Goal: Task Accomplishment & Management: Complete application form

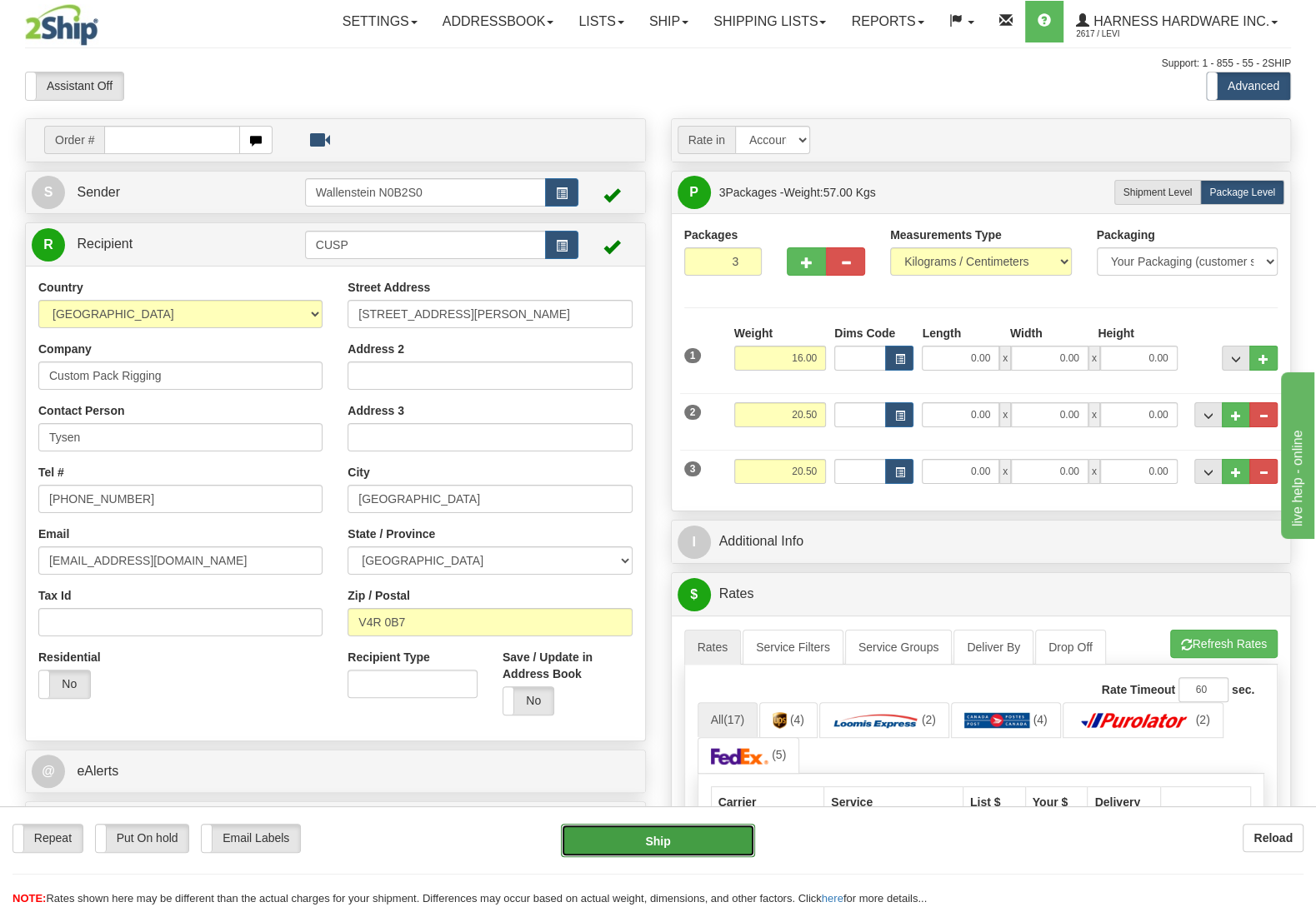
click at [664, 849] on button "Ship" at bounding box center [658, 840] width 194 height 34
type input "DD"
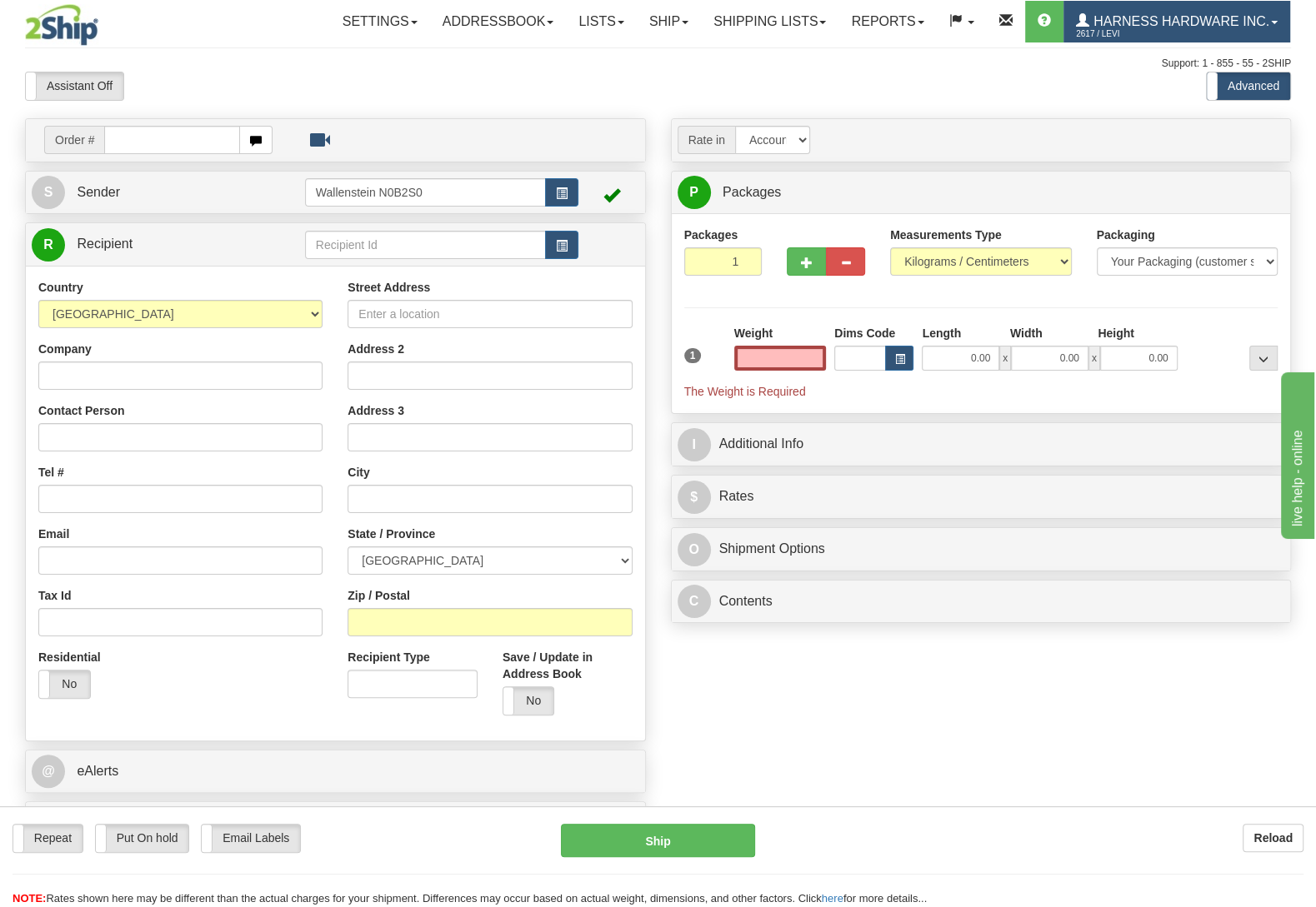
type input "0.00"
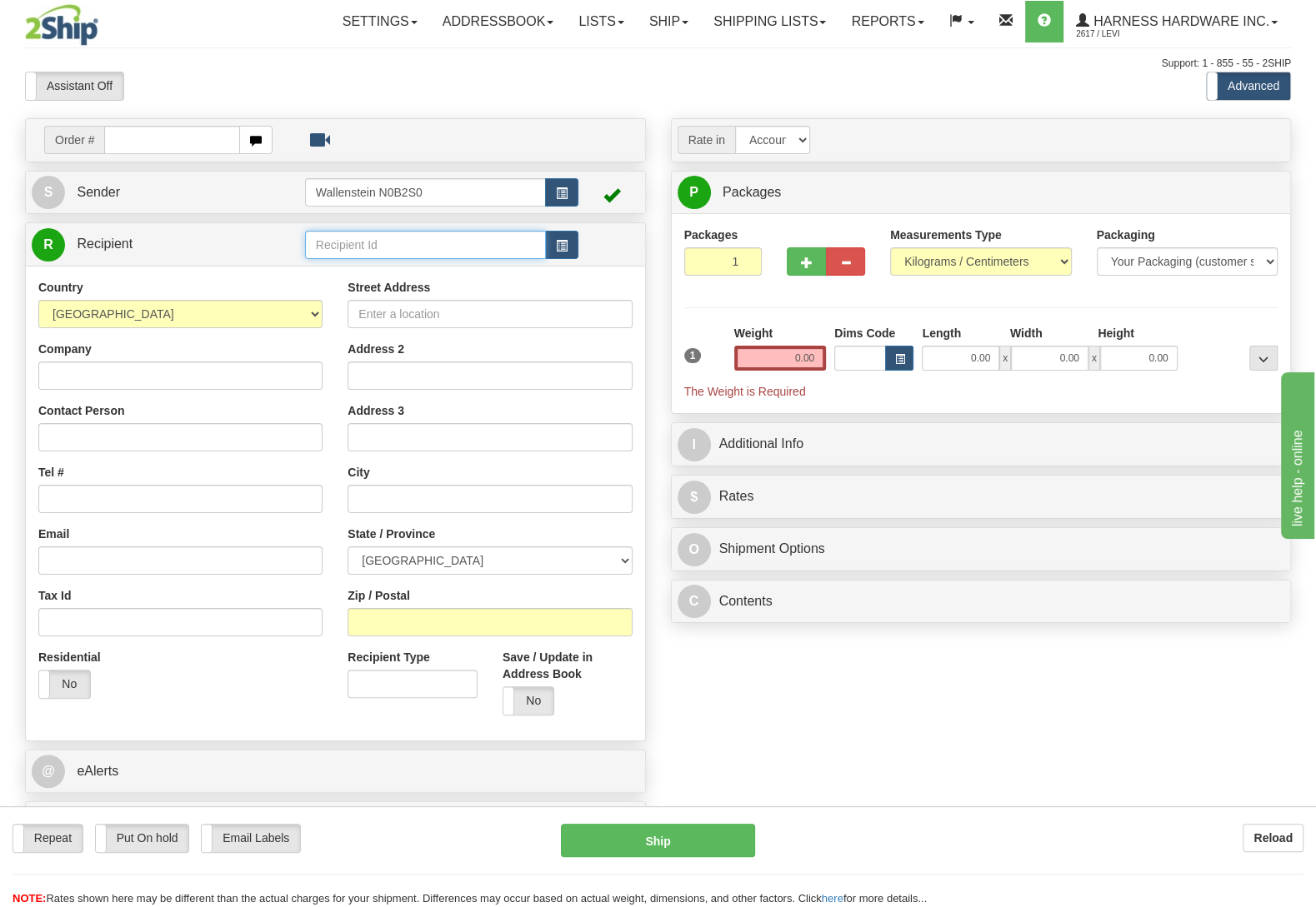
click at [369, 255] on input "text" at bounding box center [425, 245] width 241 height 29
type input "rabr"
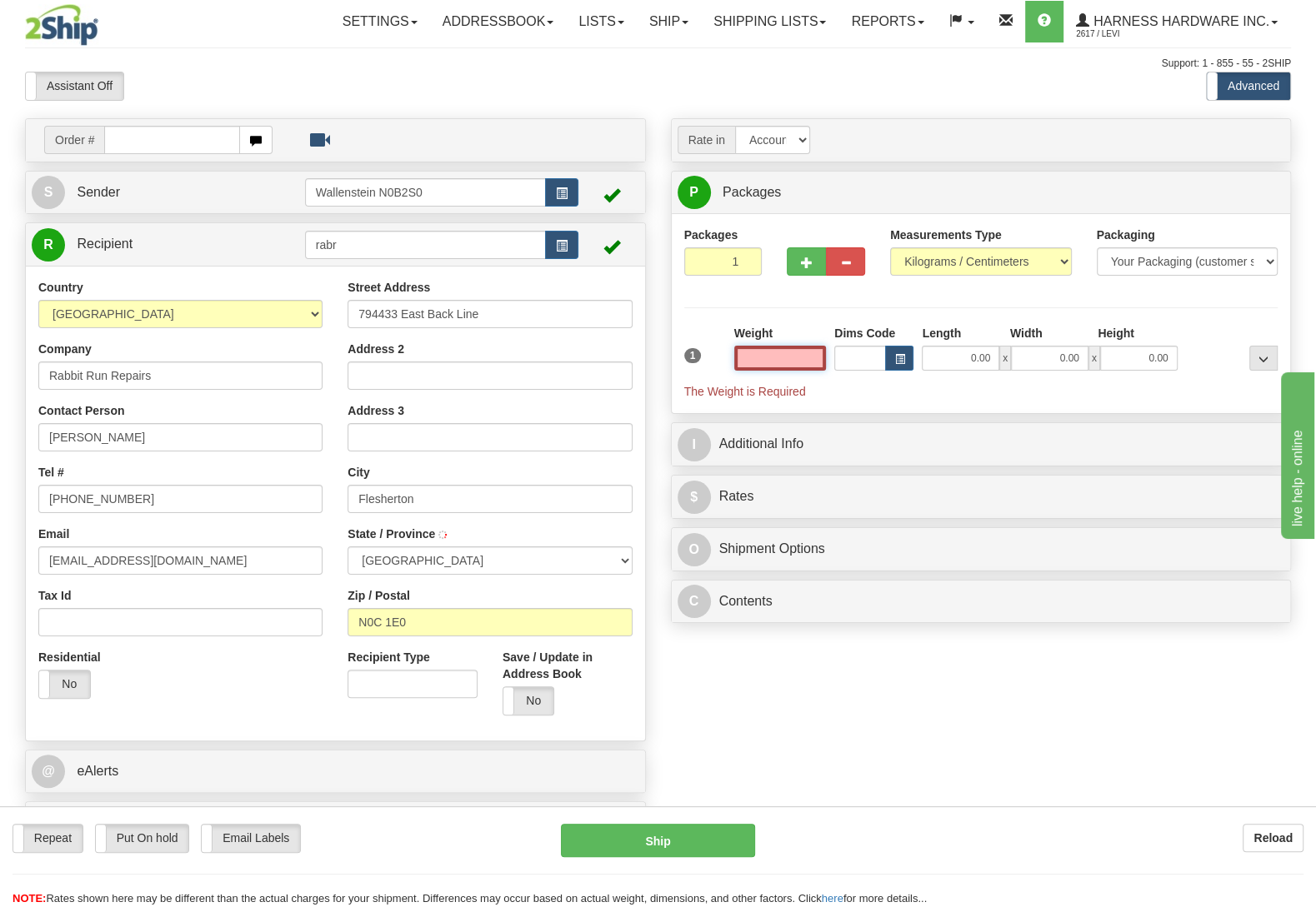
type input "FLESHERTON"
type input "4.50"
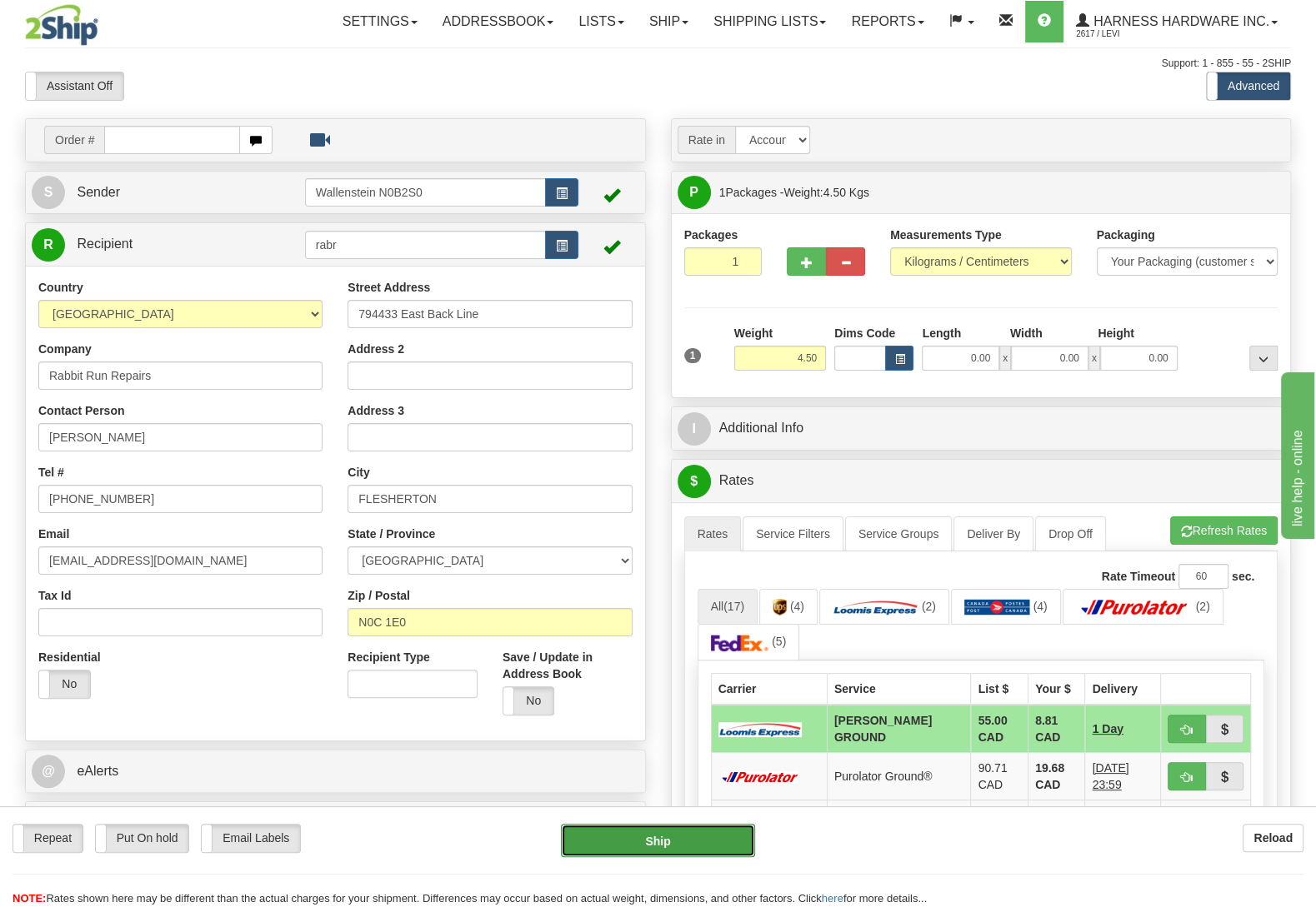
click at [689, 828] on button "Ship" at bounding box center [658, 840] width 194 height 34
type input "DD"
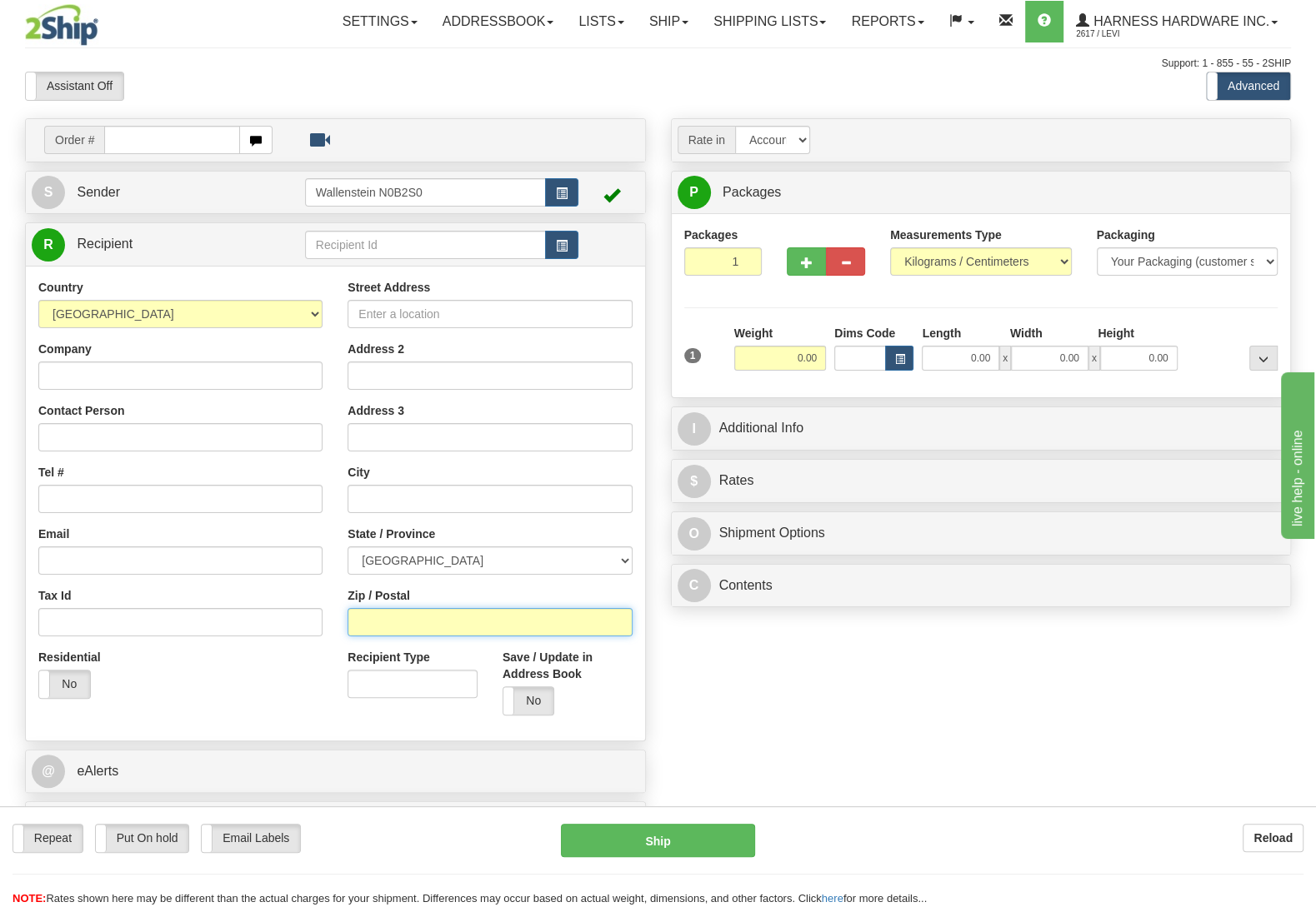
click at [392, 632] on input "Zip / Postal" at bounding box center [489, 622] width 284 height 29
type input "n0k1p0"
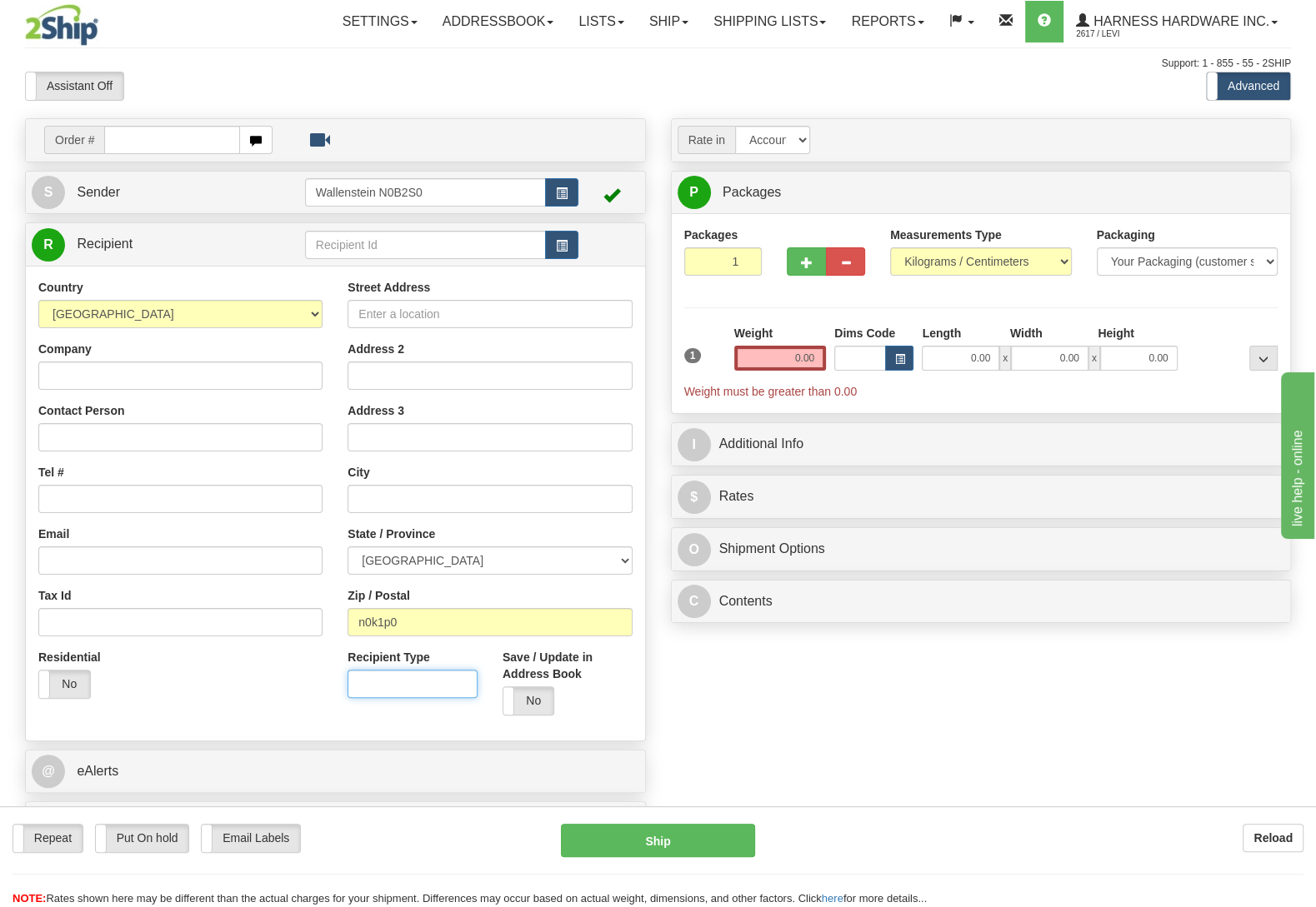
type input "MONKTON"
select select "ON"
drag, startPoint x: 763, startPoint y: 362, endPoint x: 940, endPoint y: 392, distance: 179.5
click at [826, 371] on input "0.00" at bounding box center [780, 359] width 92 height 25
type input "2.00"
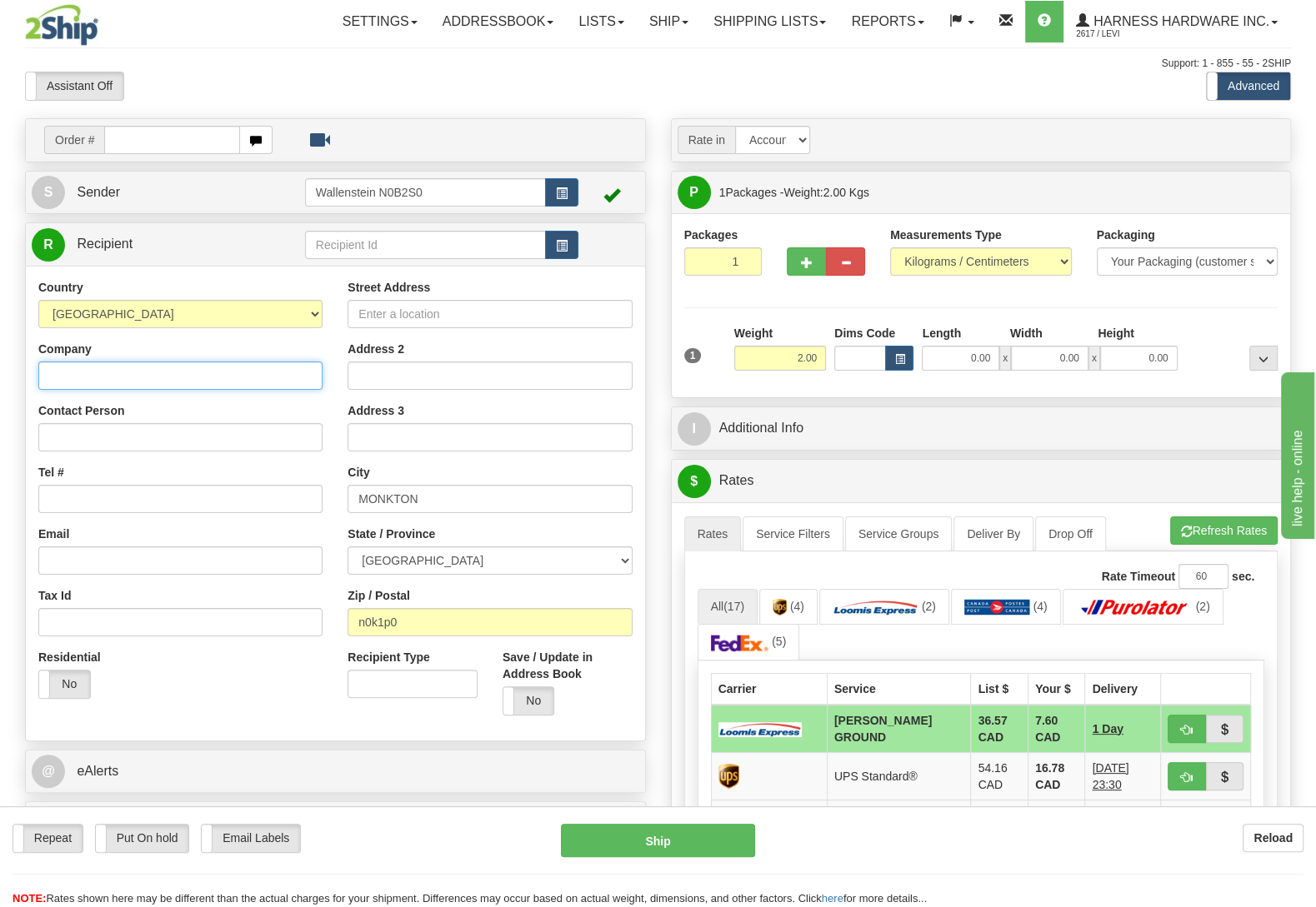
click at [73, 390] on input "Company" at bounding box center [180, 376] width 284 height 29
paste input "Zoe Vriends"
type input "Zoe Vriends"
click at [99, 503] on input "Tel #" at bounding box center [180, 500] width 284 height 29
paste input "(250) 499-9713"
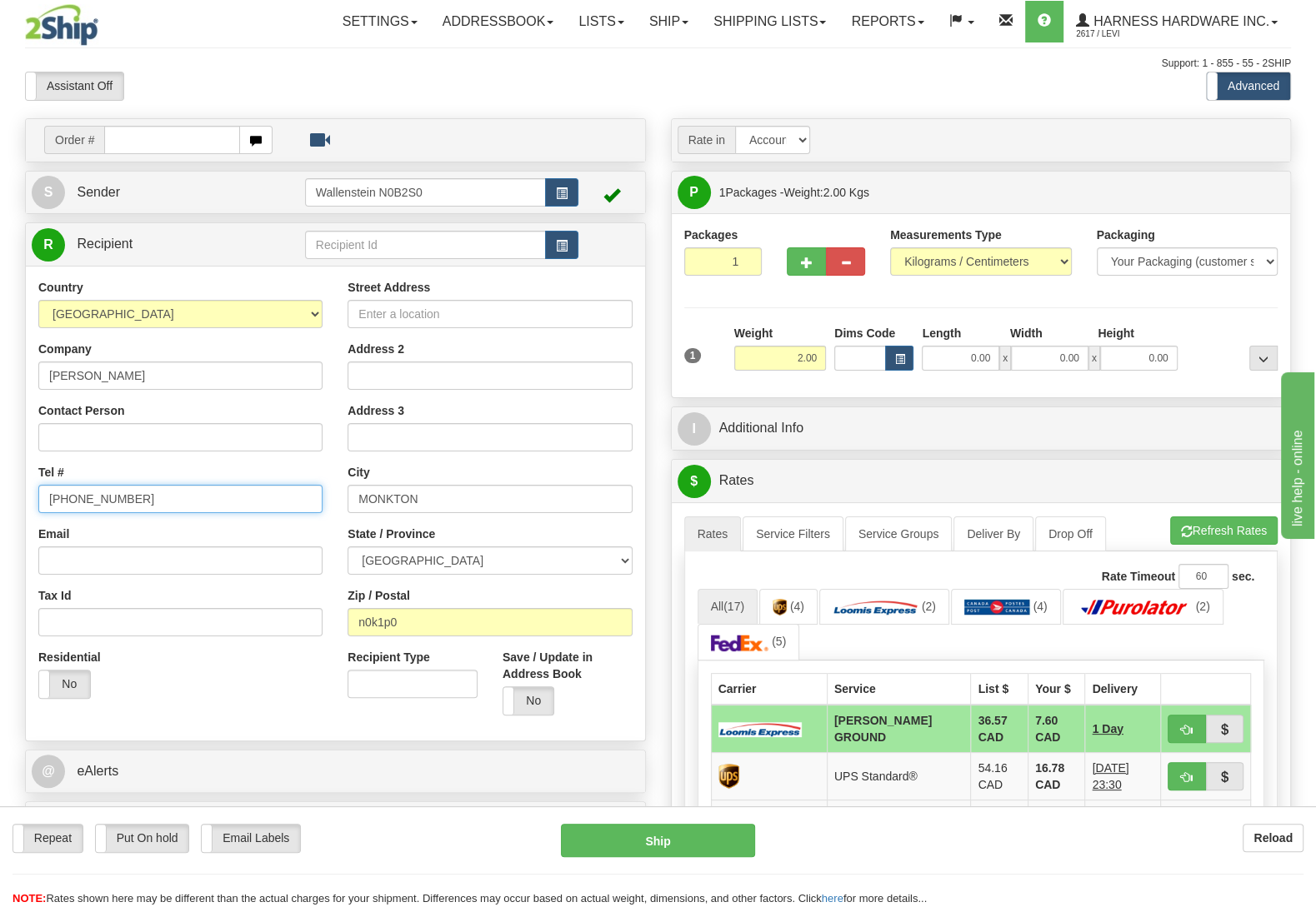
type input "(250) 499-9713"
click at [557, 317] on input "Street Address" at bounding box center [489, 314] width 284 height 29
paste input "6152 Line 57"
type input "6152 Line 57"
drag, startPoint x: 785, startPoint y: 365, endPoint x: 934, endPoint y: 360, distance: 149.1
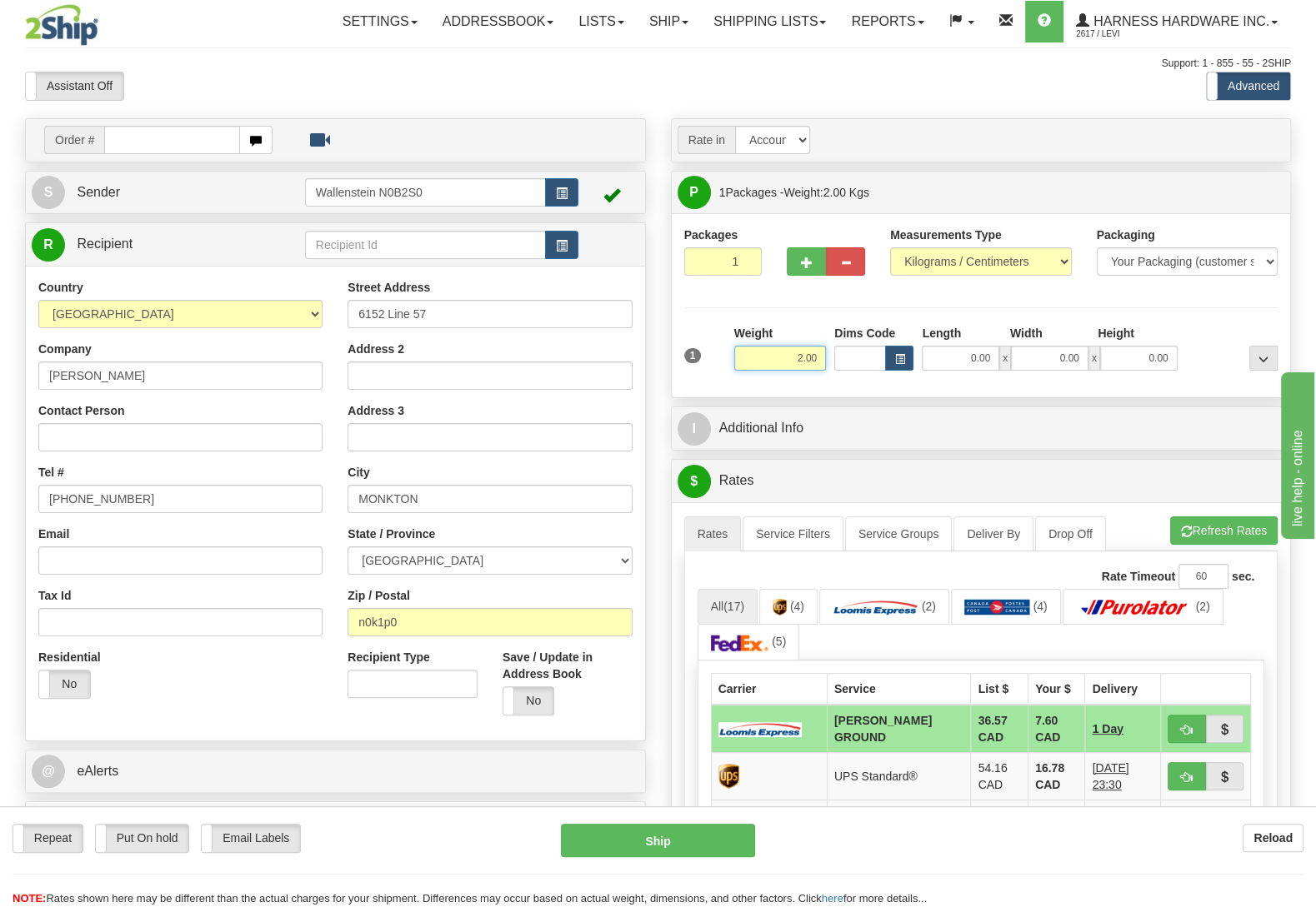
click at [826, 360] on input "2.00" at bounding box center [780, 359] width 92 height 25
type input "4.50"
click at [108, 562] on input "Email" at bounding box center [180, 561] width 284 height 29
paste input "vriendszoe@gmail.com"
type input "vriendszoe@gmail.com"
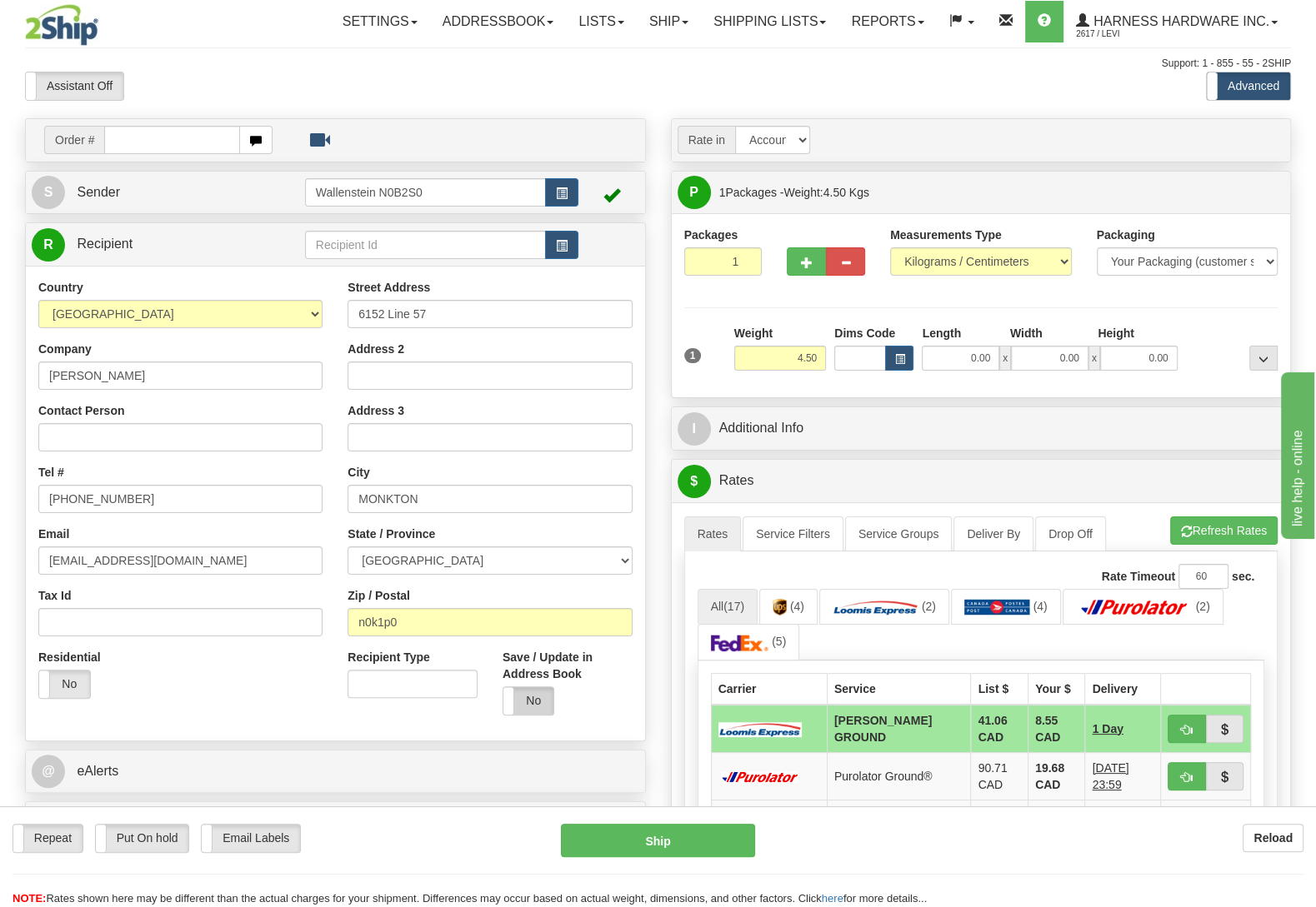
click at [528, 702] on label "No" at bounding box center [529, 701] width 51 height 28
click at [144, 833] on label "Put On hold" at bounding box center [142, 838] width 93 height 28
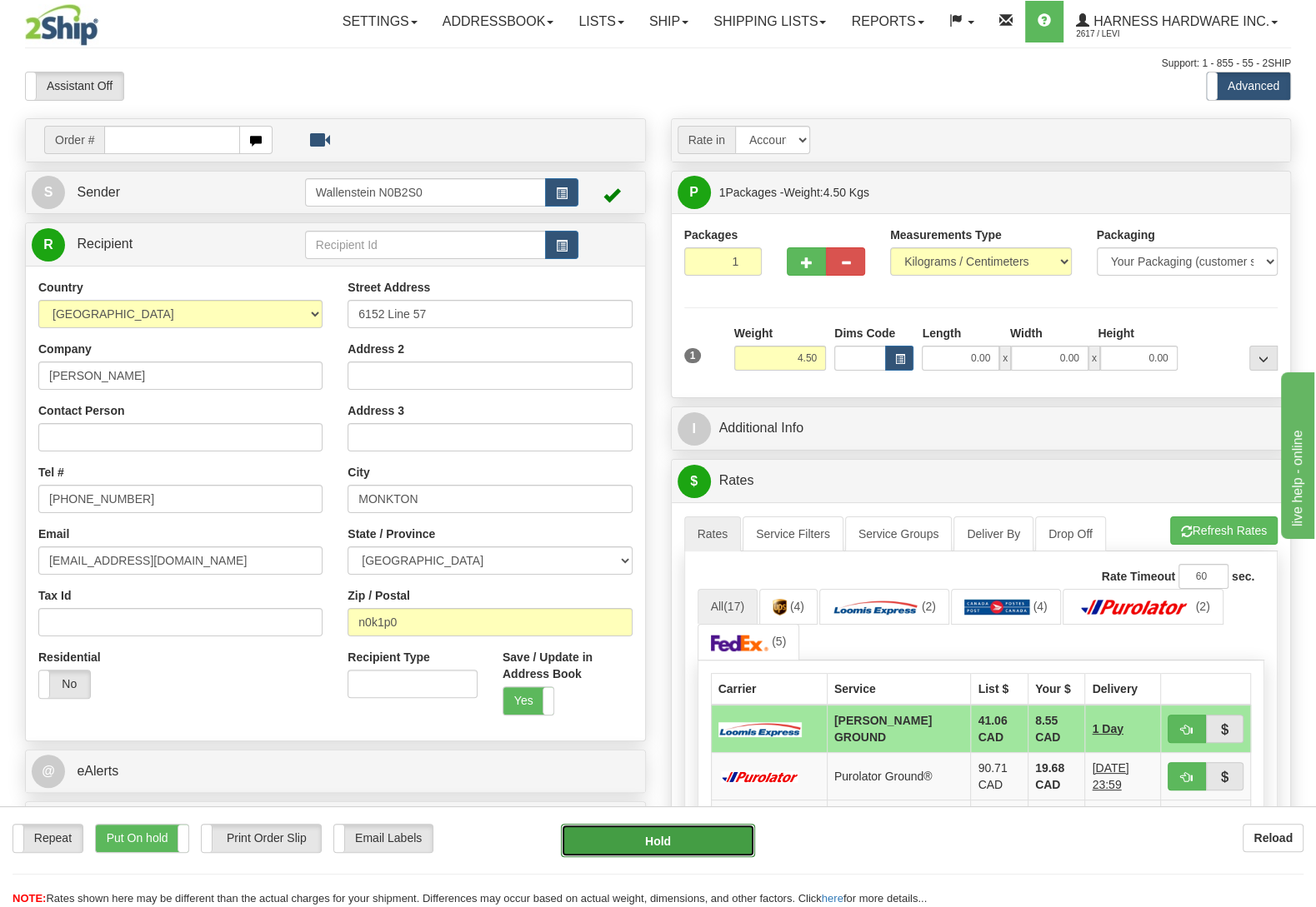
click at [687, 838] on button "Hold" at bounding box center [658, 840] width 194 height 34
type input "DD"
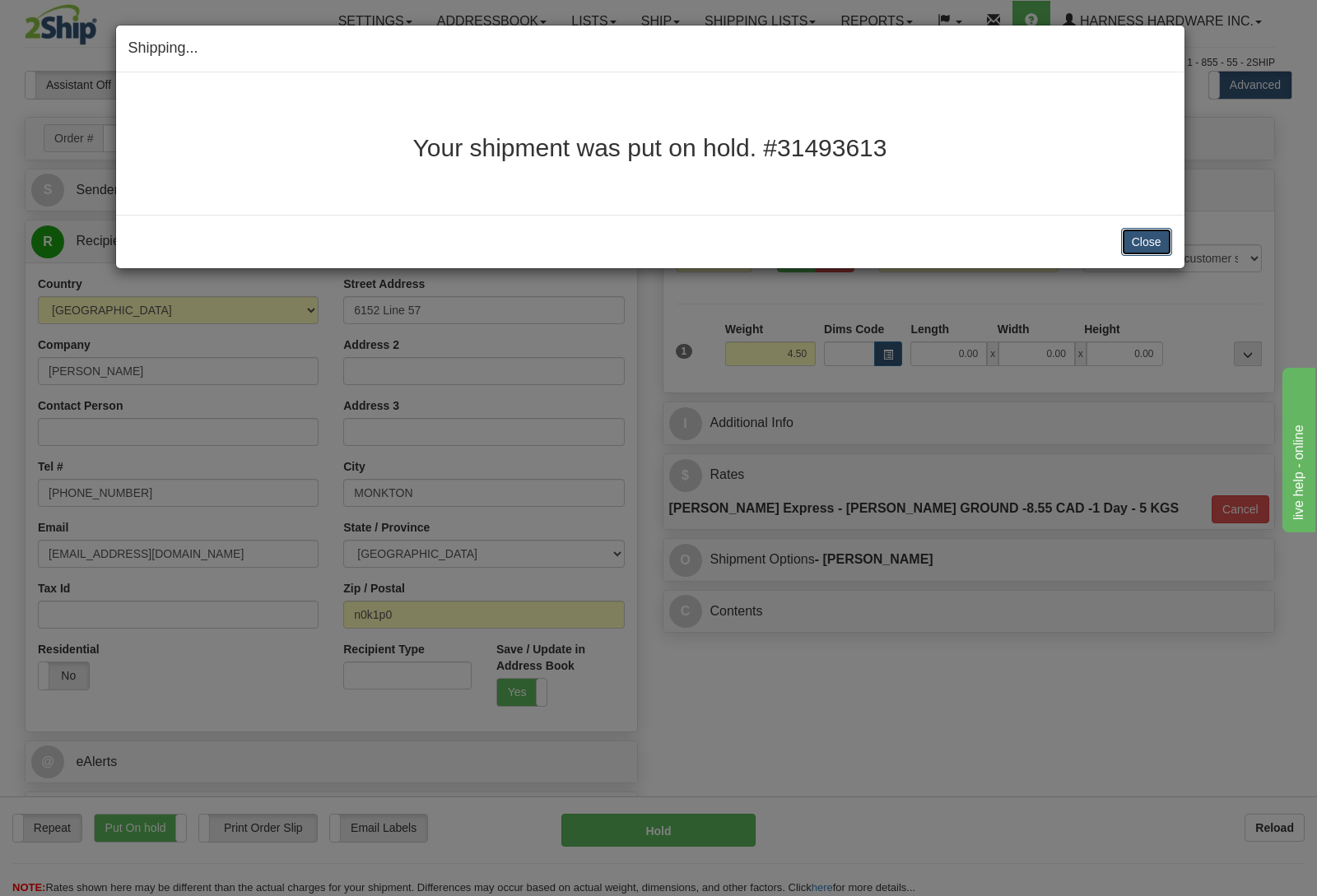
click at [1160, 234] on button "Close" at bounding box center [1146, 242] width 51 height 28
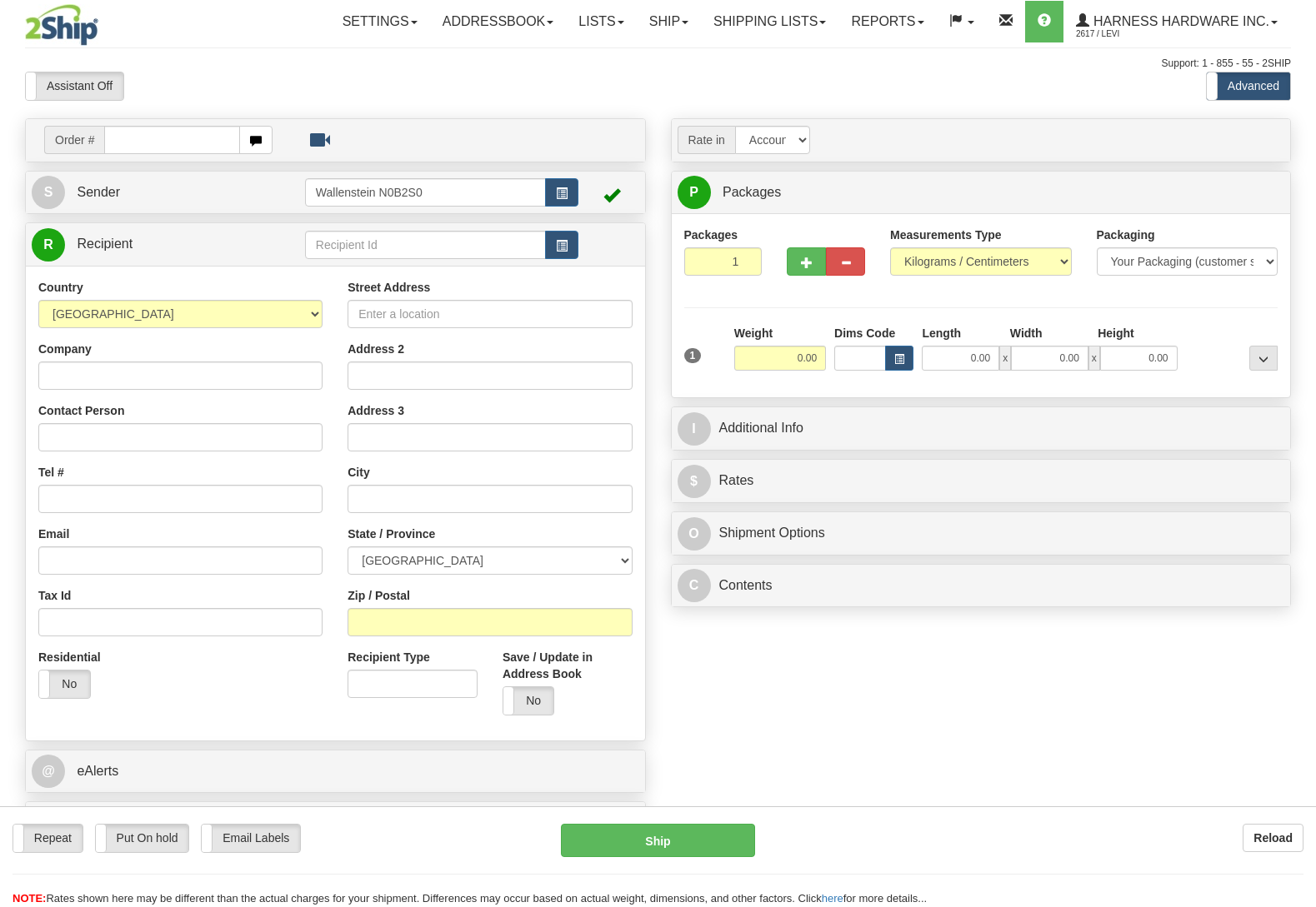
click at [371, 249] on input "text" at bounding box center [425, 245] width 241 height 29
type input "bikl"
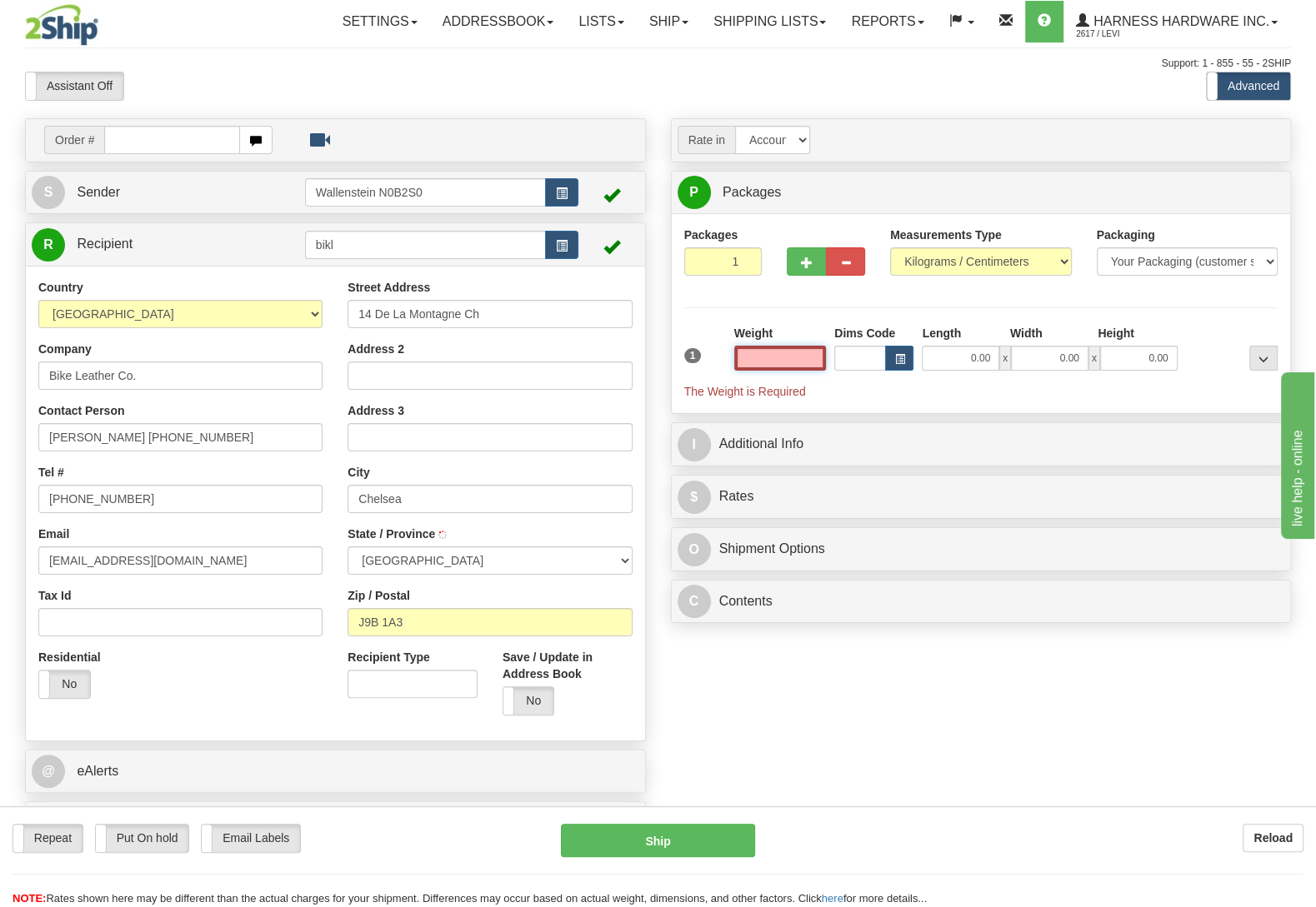
type input "CHELSEA"
type input "0.00"
click at [775, 366] on input "0.00" at bounding box center [780, 359] width 92 height 25
type input "21.00"
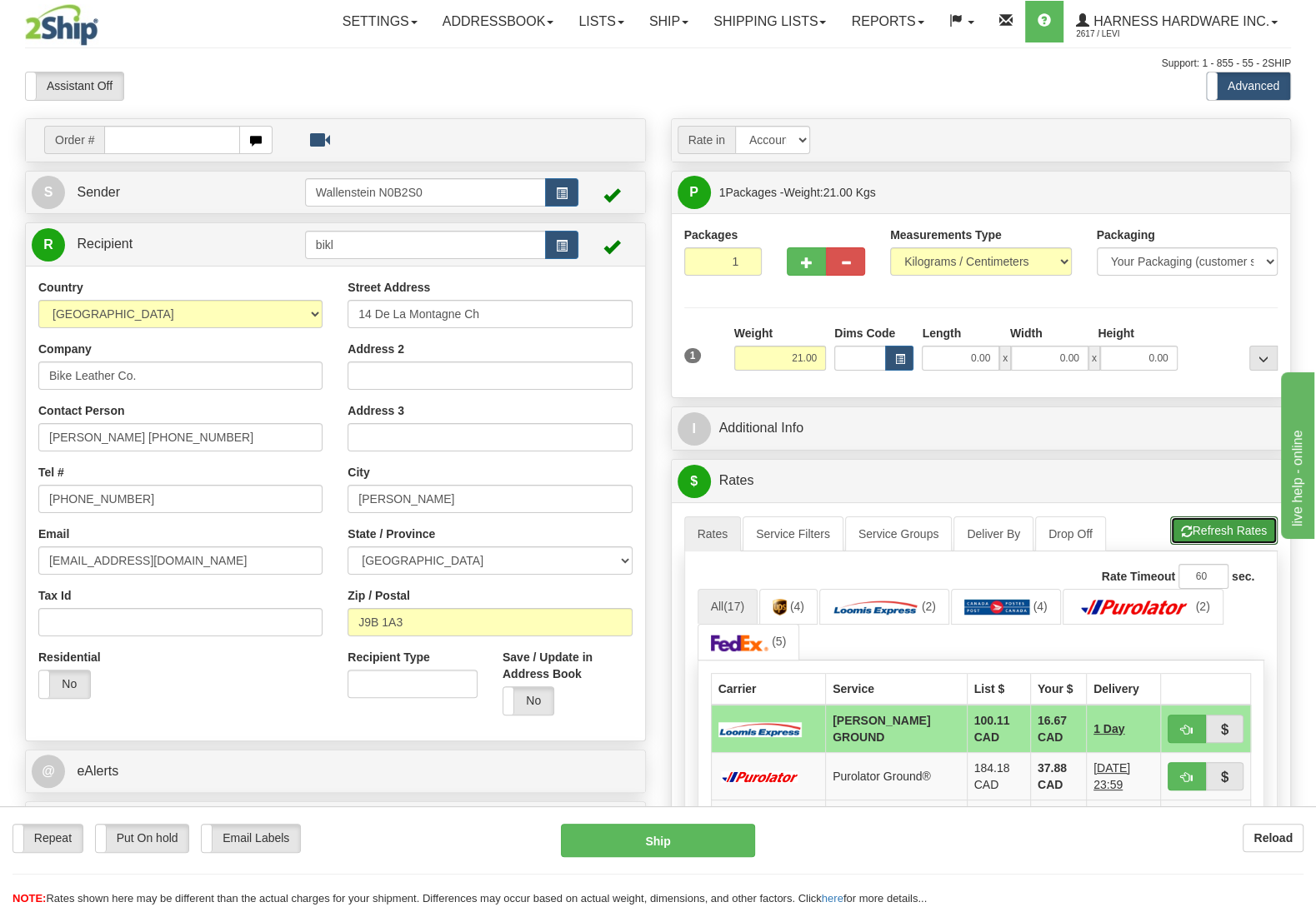
click at [1230, 522] on button "Refresh Rates" at bounding box center [1224, 531] width 107 height 29
click at [663, 829] on button "Ship" at bounding box center [658, 840] width 194 height 34
type input "DD"
